Goal: Entertainment & Leisure: Consume media (video, audio)

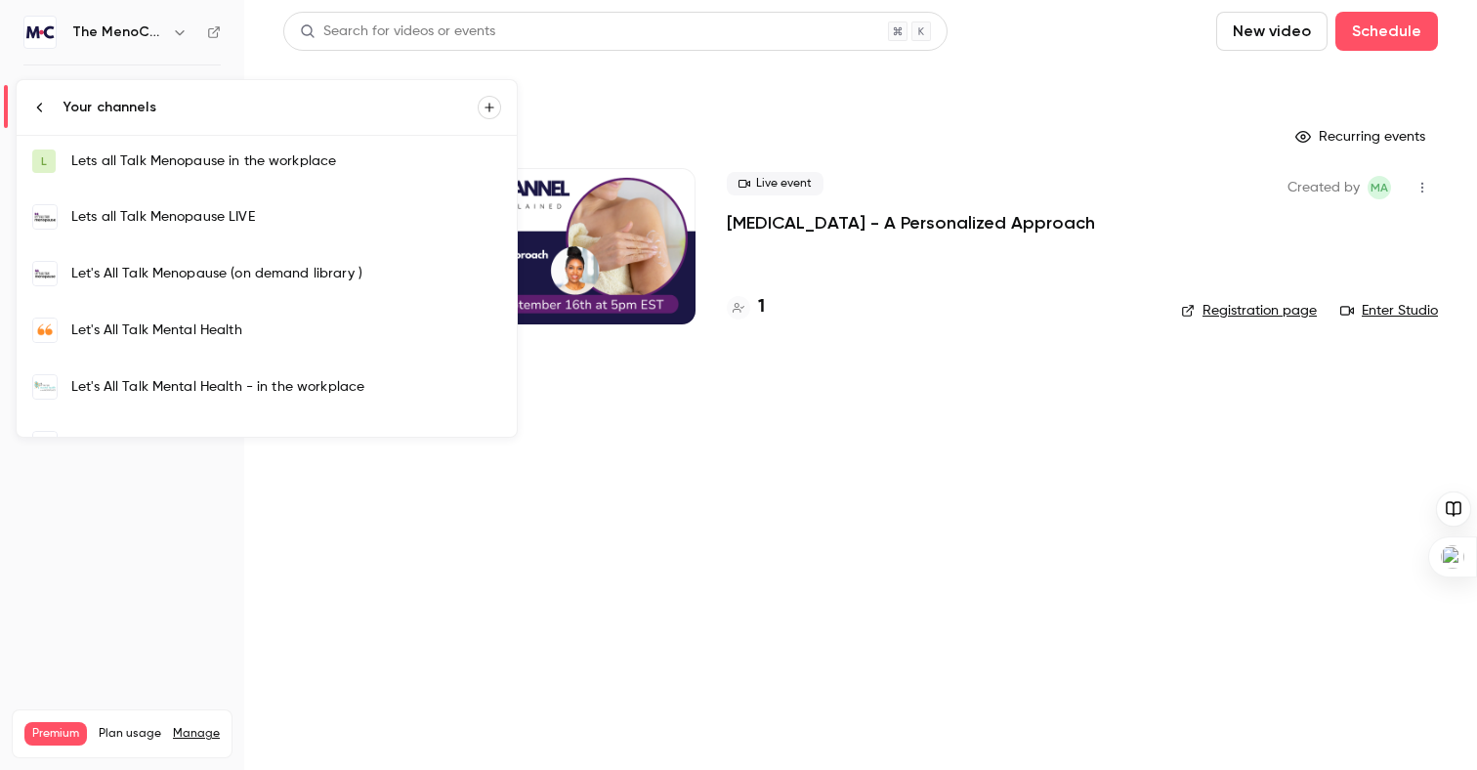
scroll to position [664, 0]
click at [158, 328] on div "Let's All Talk Mental Health" at bounding box center [286, 334] width 430 height 20
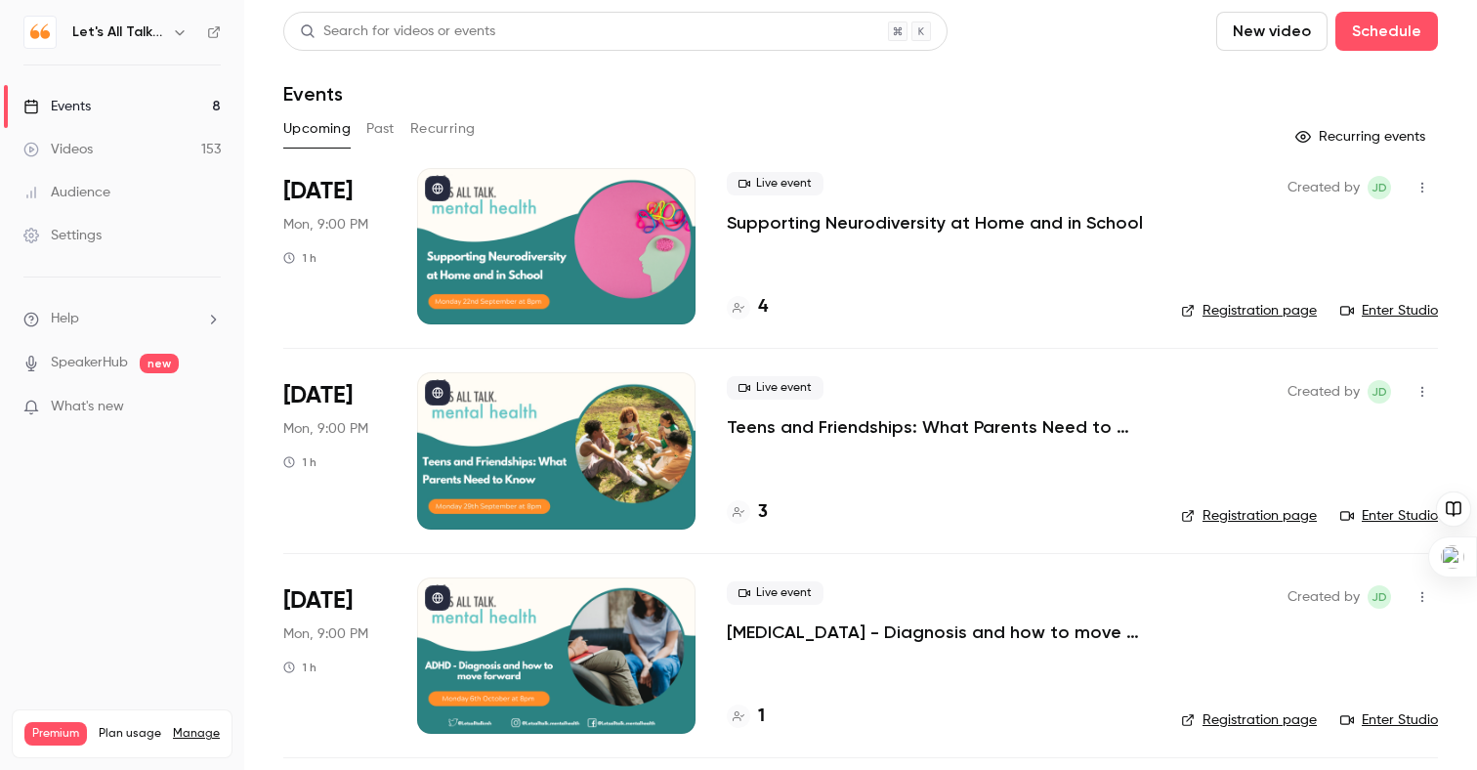
click at [68, 144] on div "Videos" at bounding box center [57, 150] width 69 height 20
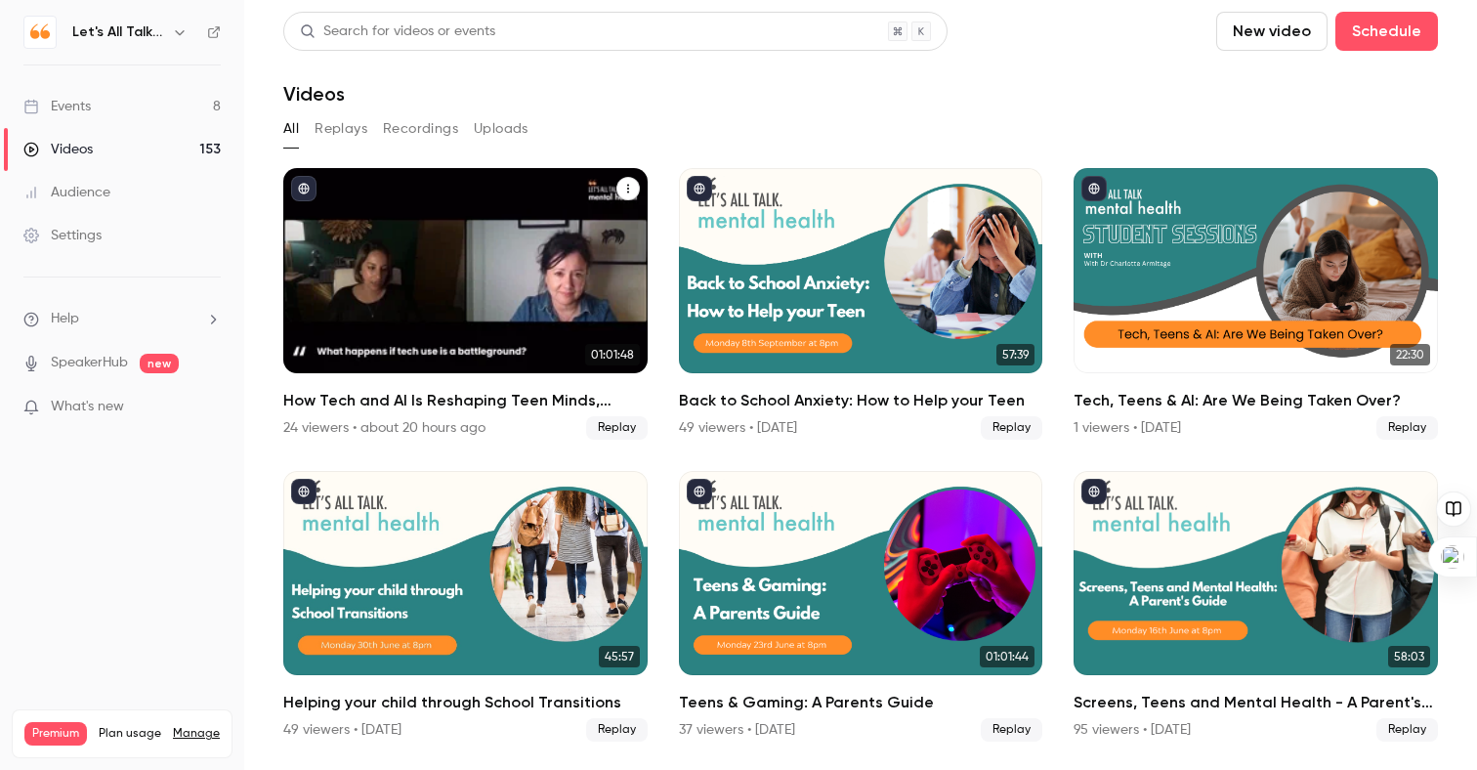
click at [379, 236] on div "How Tech and AI Is Reshaping Teen Minds, Moods & Relationships" at bounding box center [465, 270] width 364 height 205
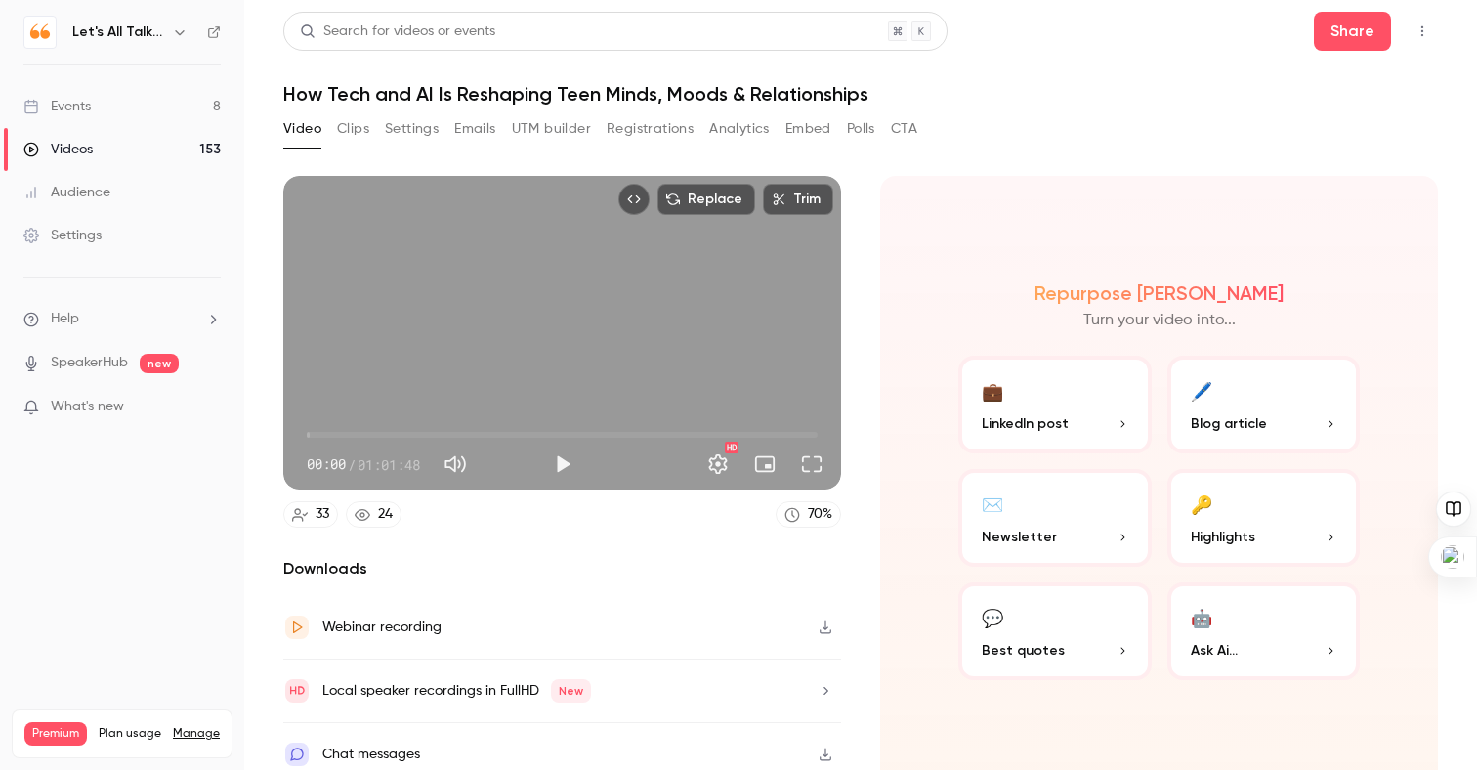
click at [80, 141] on div "Videos" at bounding box center [57, 150] width 69 height 20
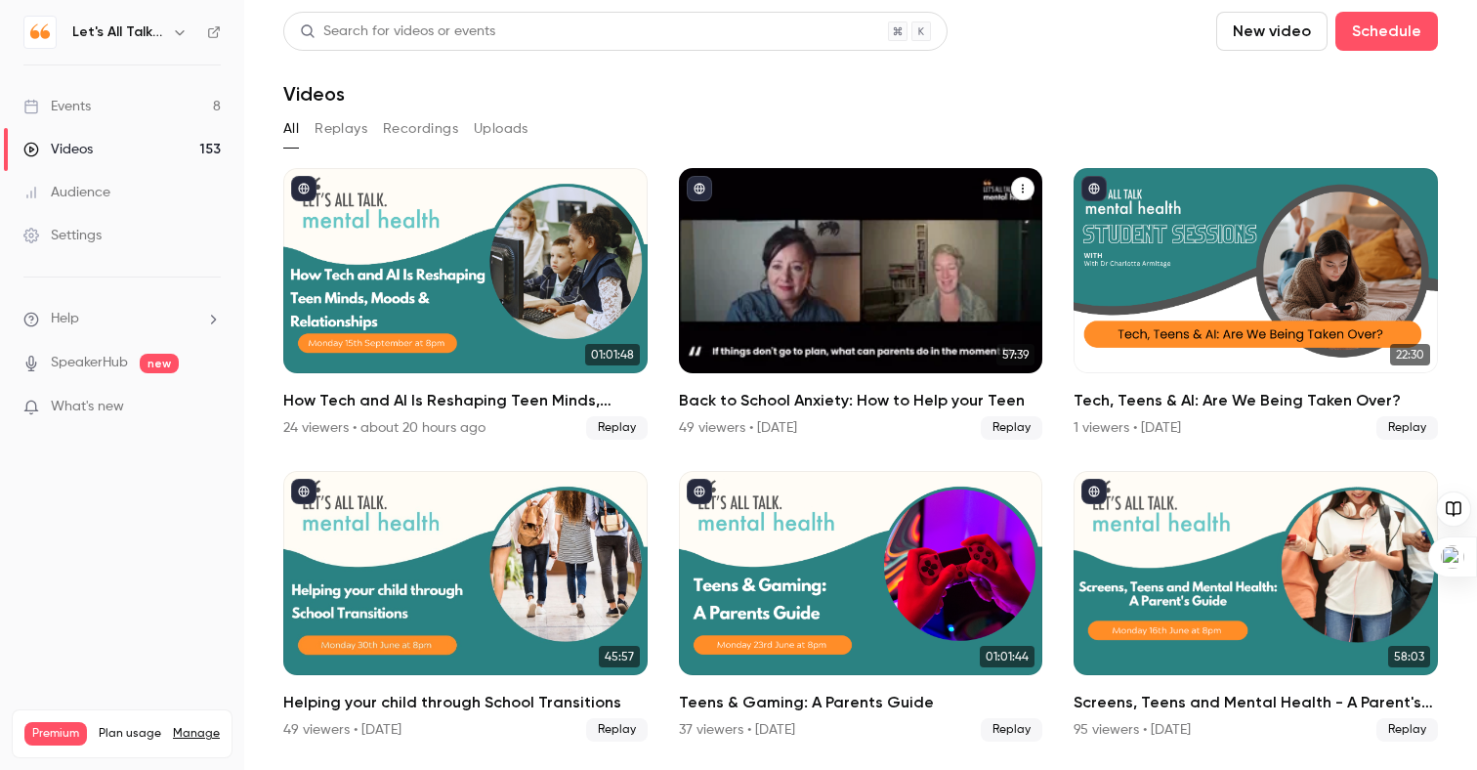
click at [855, 304] on div "Back to School Anxiety: How to Help your Teen" at bounding box center [861, 270] width 364 height 205
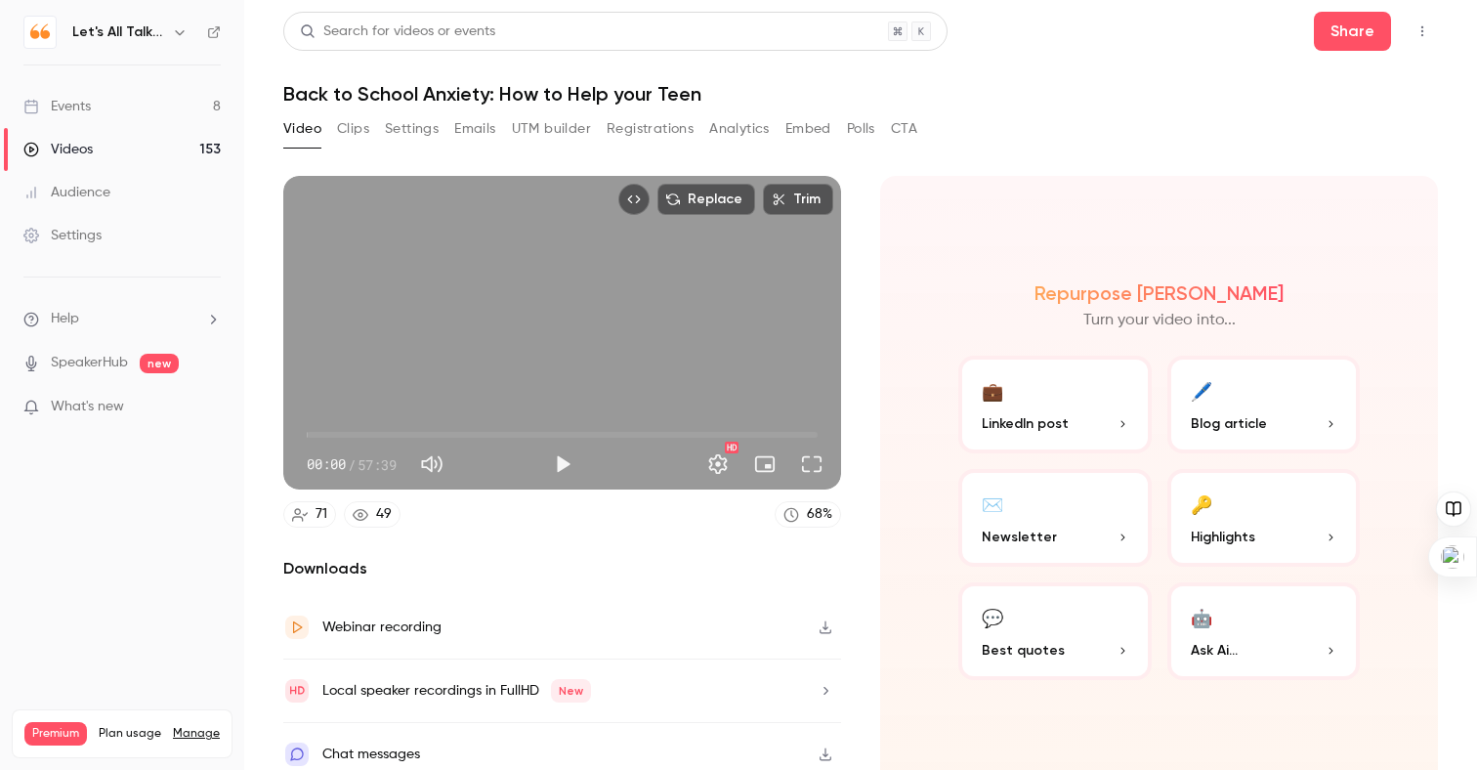
click at [76, 148] on div "Videos" at bounding box center [57, 150] width 69 height 20
